Goal: Task Accomplishment & Management: Manage account settings

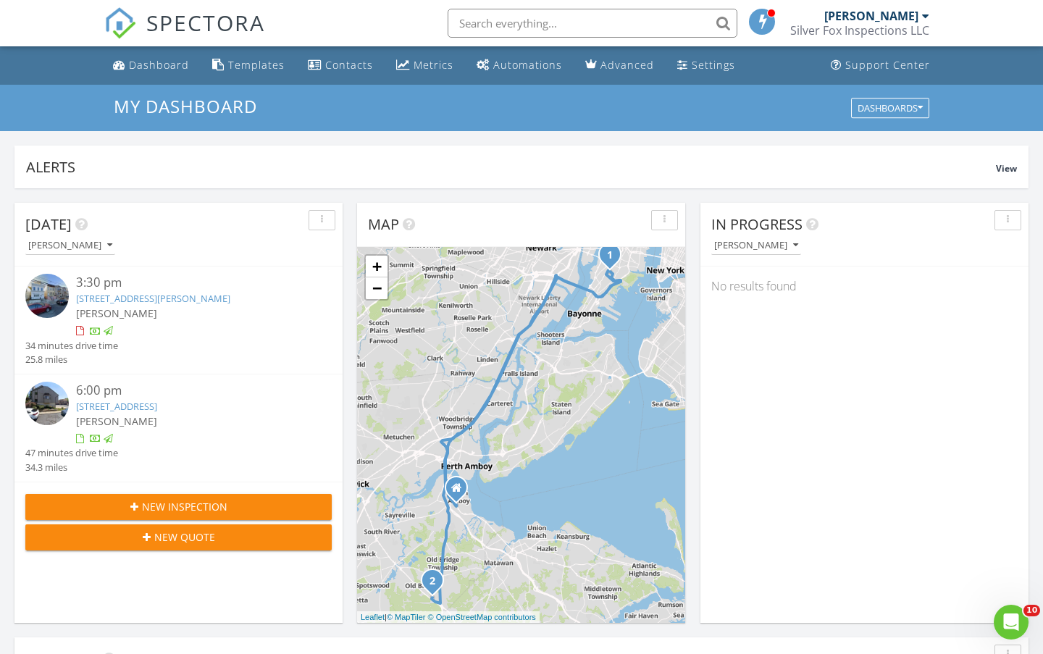
click at [157, 411] on link "[STREET_ADDRESS]" at bounding box center [116, 406] width 81 height 13
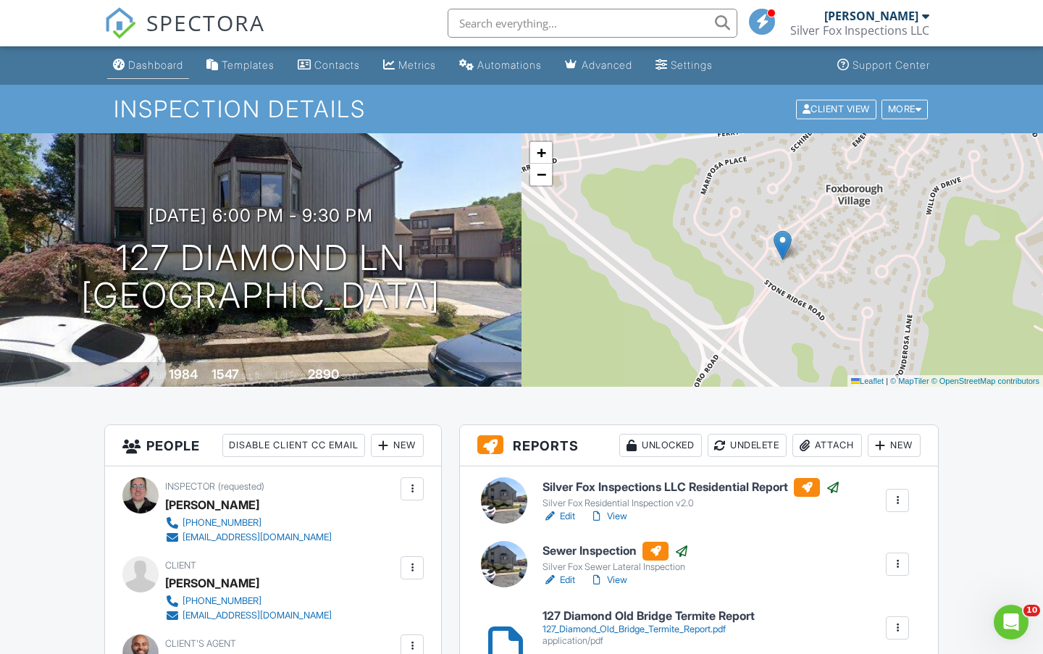
click at [151, 68] on div "Dashboard" at bounding box center [155, 65] width 55 height 12
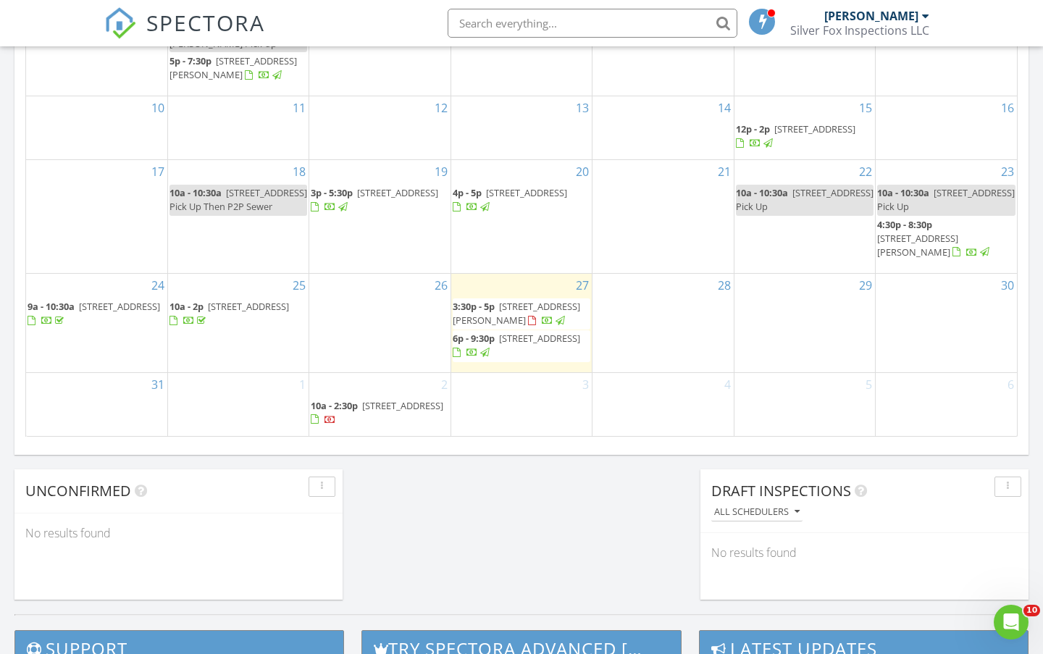
scroll to position [893, 0]
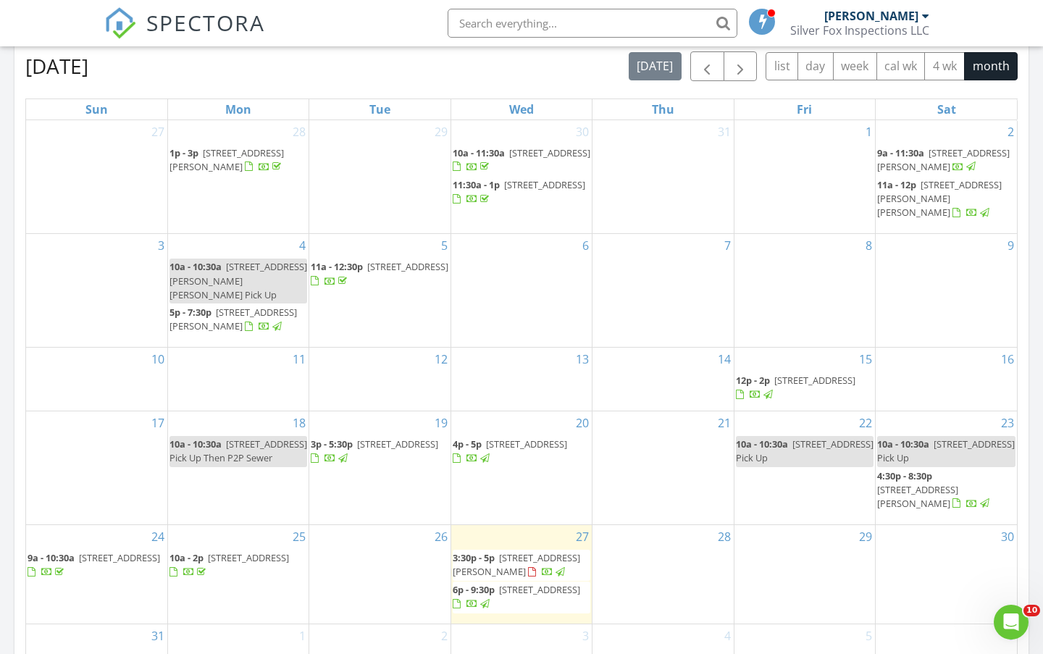
scroll to position [637, 0]
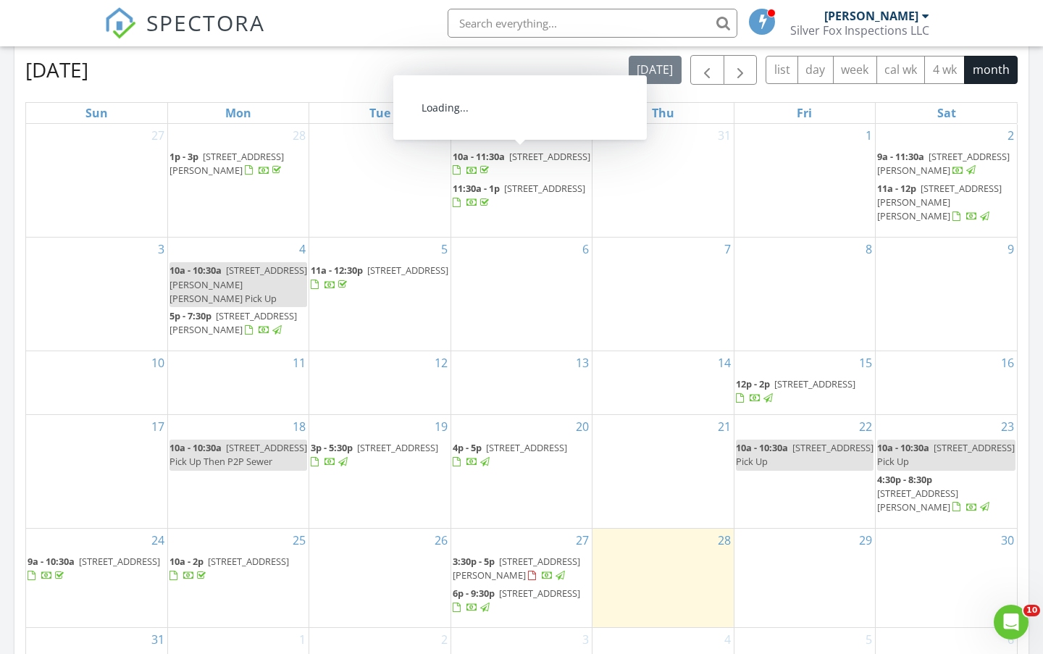
click at [338, 65] on div "August 2025 today list day week cal wk 4 wk month" at bounding box center [521, 70] width 992 height 30
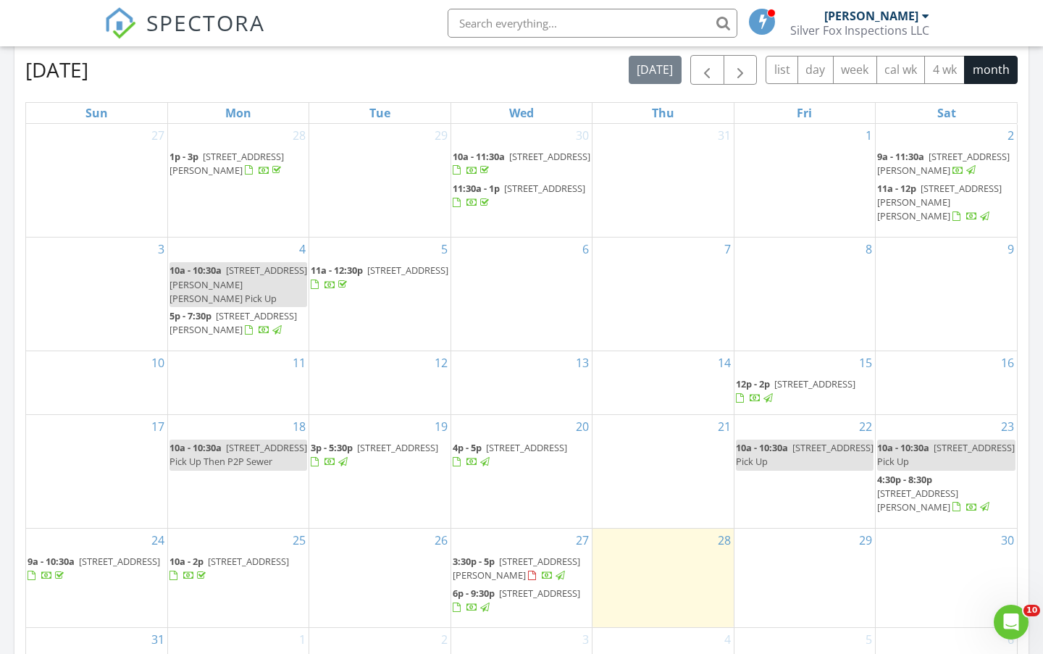
drag, startPoint x: 471, startPoint y: 68, endPoint x: 453, endPoint y: 69, distance: 18.1
click at [469, 68] on div "August 2025 today list day week cal wk 4 wk month" at bounding box center [521, 70] width 992 height 30
click at [436, 69] on div "August 2025 today list day week cal wk 4 wk month" at bounding box center [521, 70] width 992 height 30
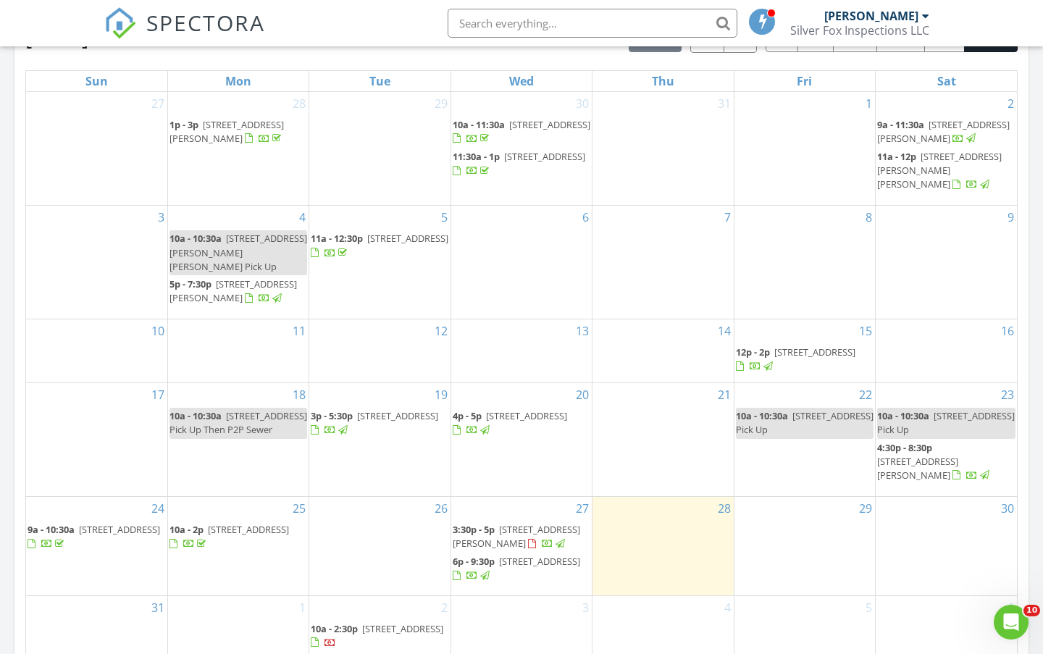
scroll to position [831, 0]
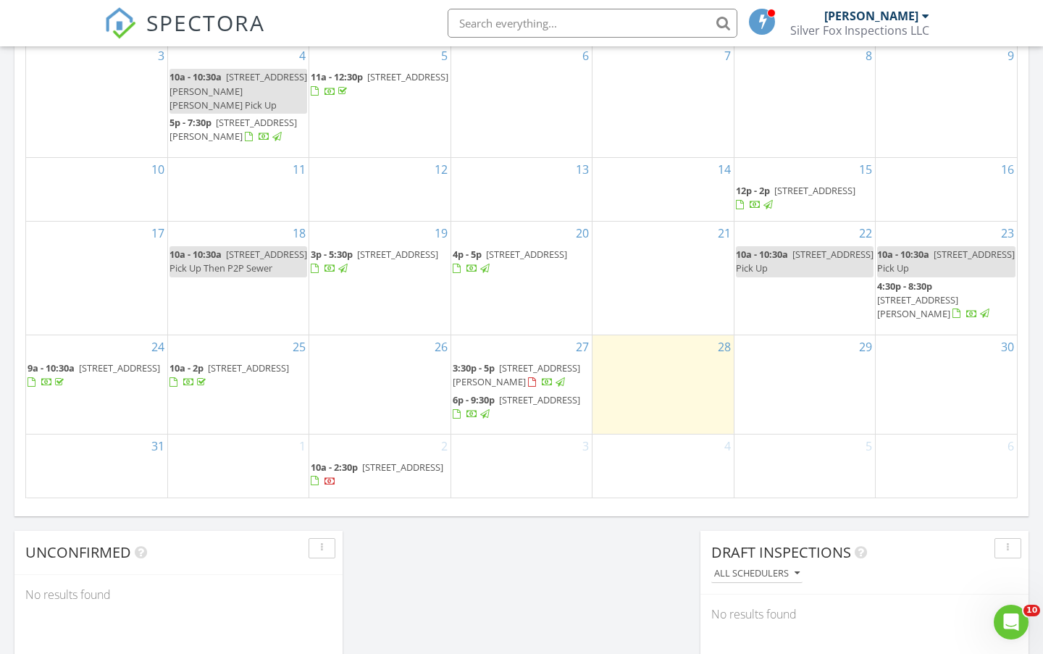
click at [224, 408] on div "25 10a - 2p 1111 Overlook Dr, Toms River 08753" at bounding box center [238, 384] width 140 height 98
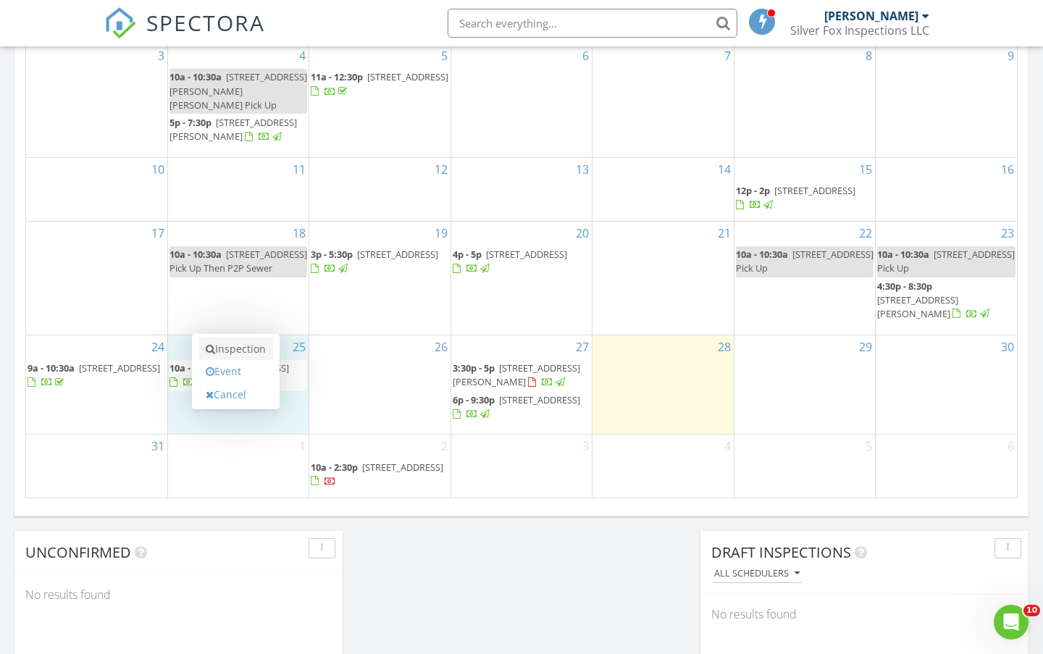
click at [227, 349] on link "Inspection" at bounding box center [235, 348] width 75 height 23
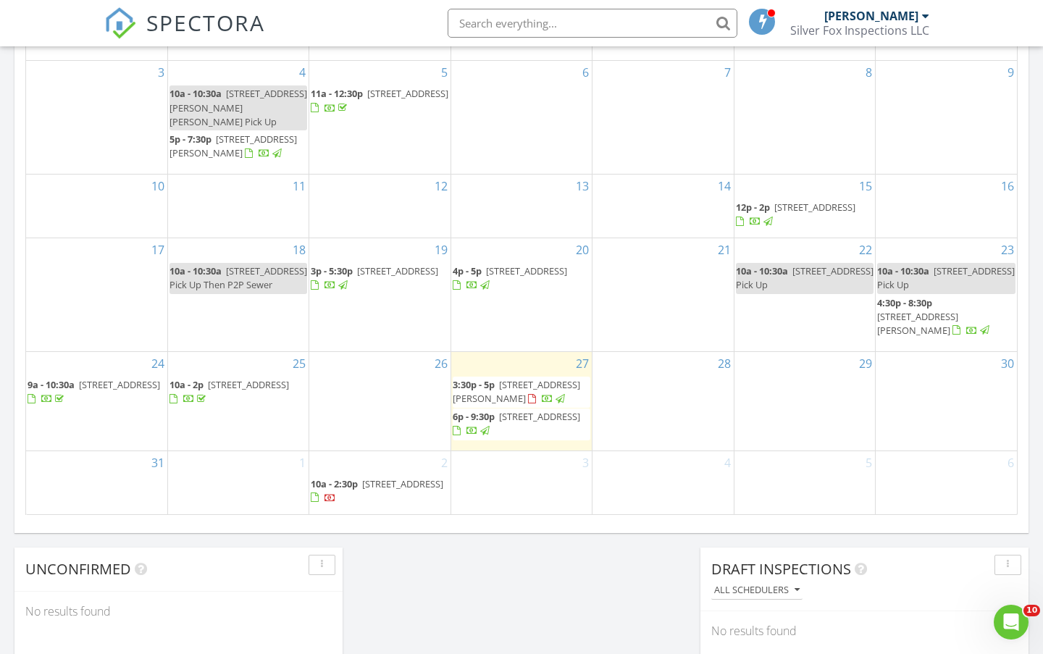
scroll to position [821, 0]
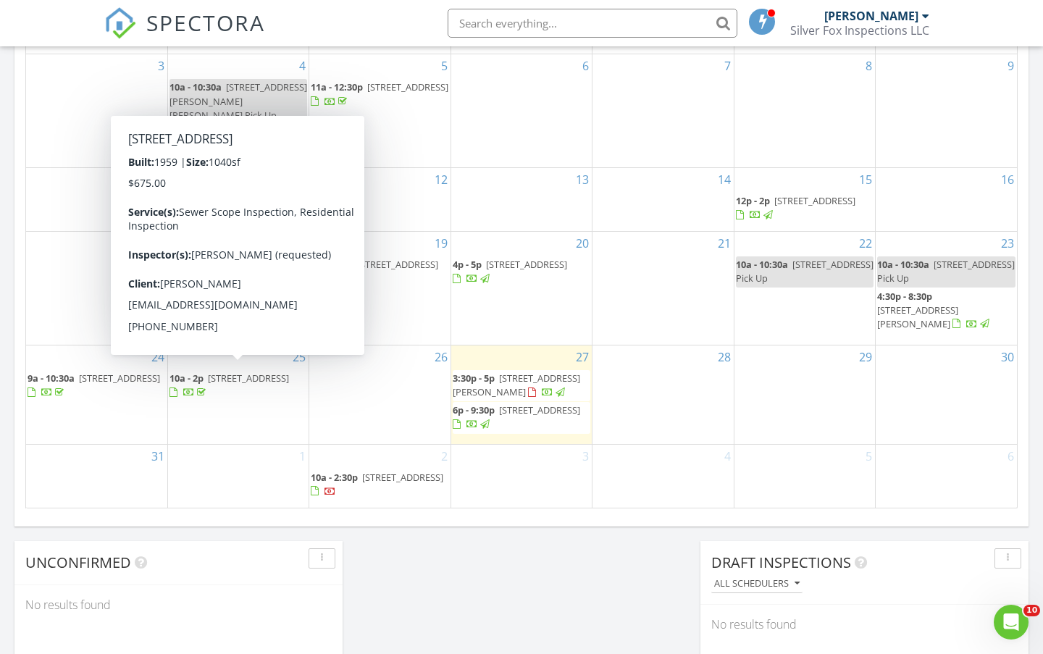
click at [219, 385] on span "[STREET_ADDRESS]" at bounding box center [248, 378] width 81 height 13
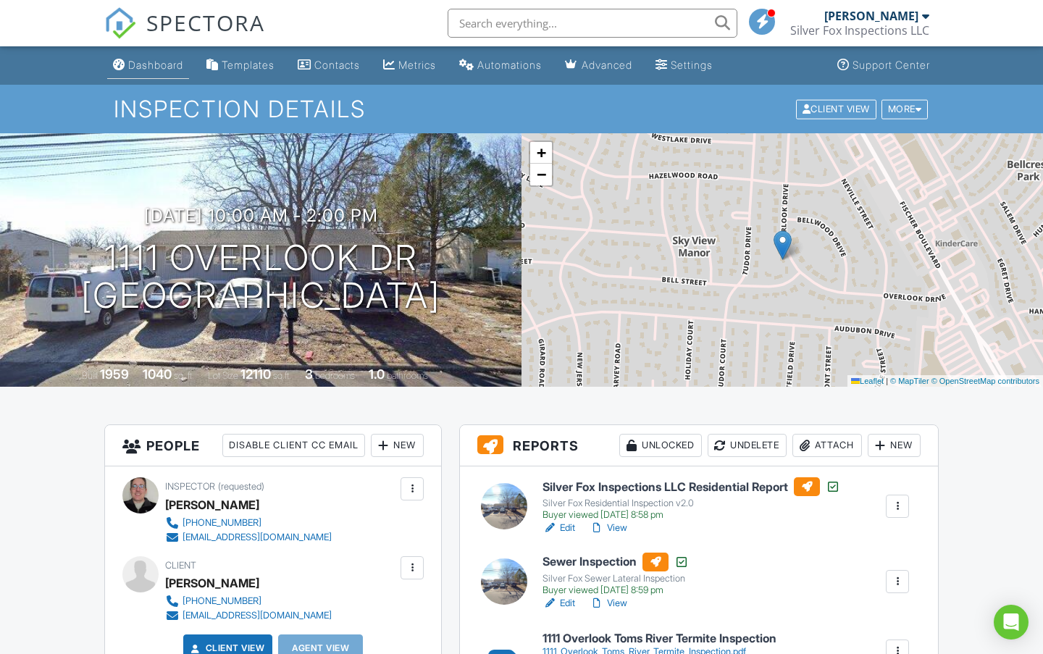
click at [174, 70] on div "Dashboard" at bounding box center [155, 65] width 55 height 12
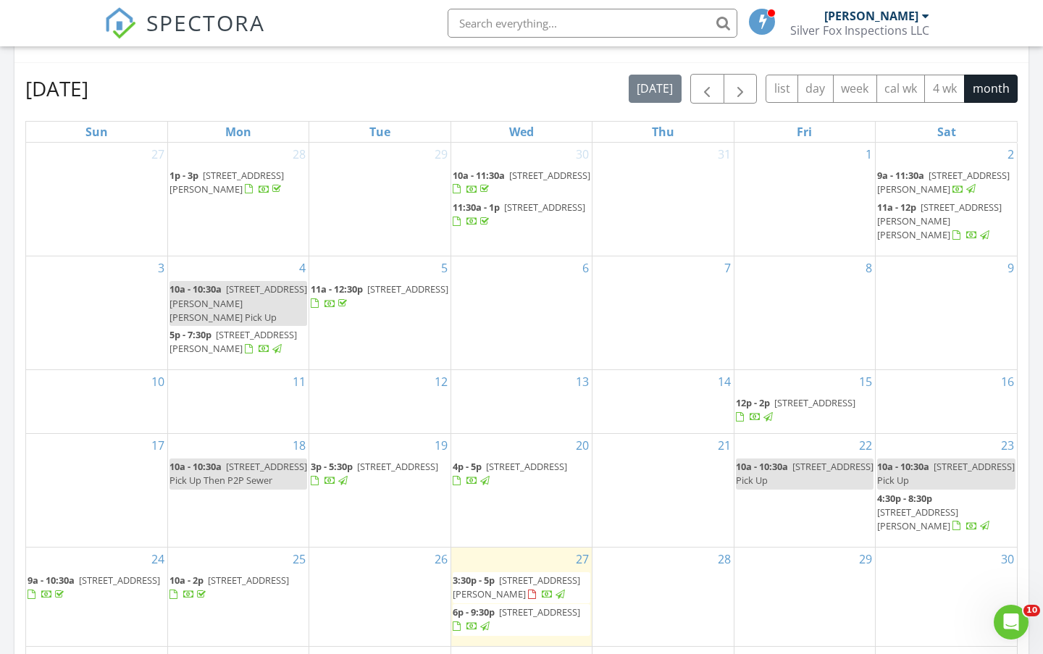
scroll to position [628, 0]
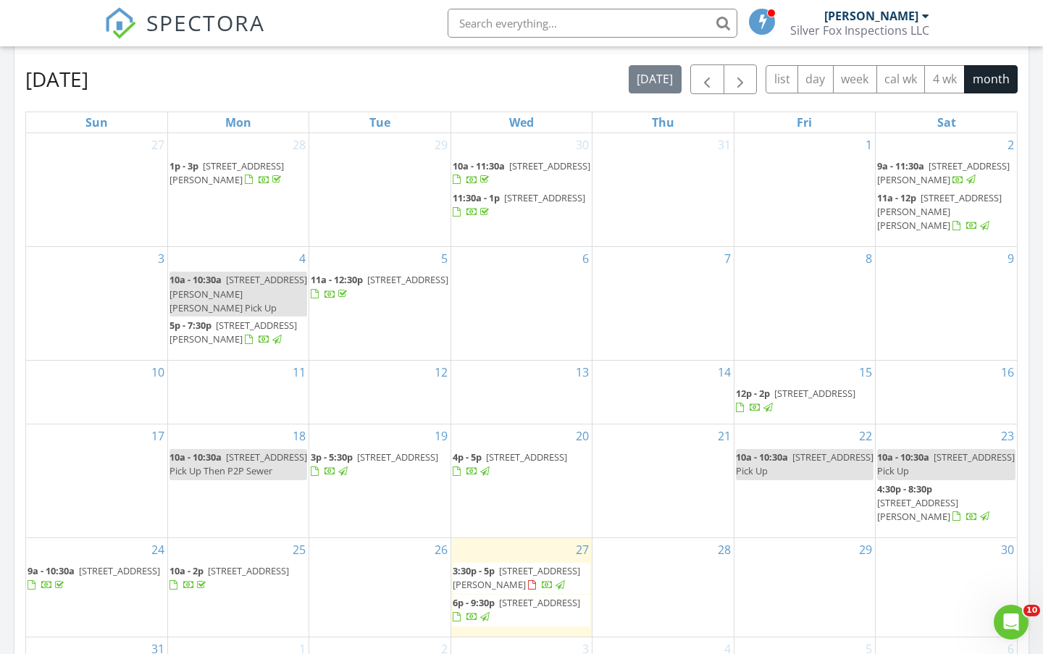
click at [924, 12] on div at bounding box center [925, 16] width 7 height 12
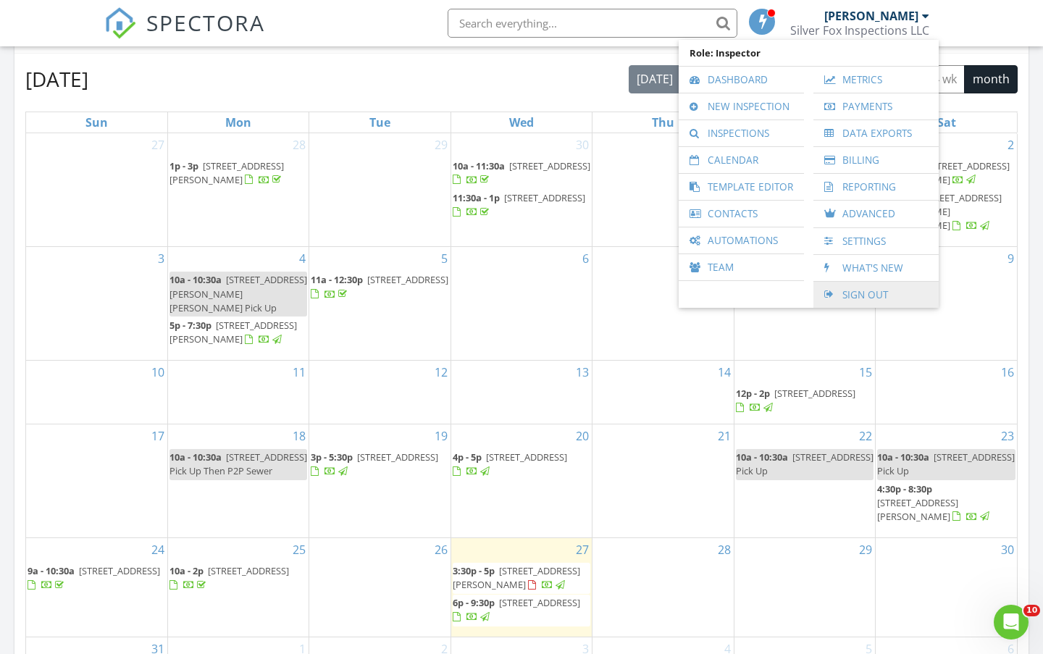
click at [882, 289] on link "Sign Out" at bounding box center [876, 295] width 111 height 26
